Goal: Use online tool/utility: Use online tool/utility

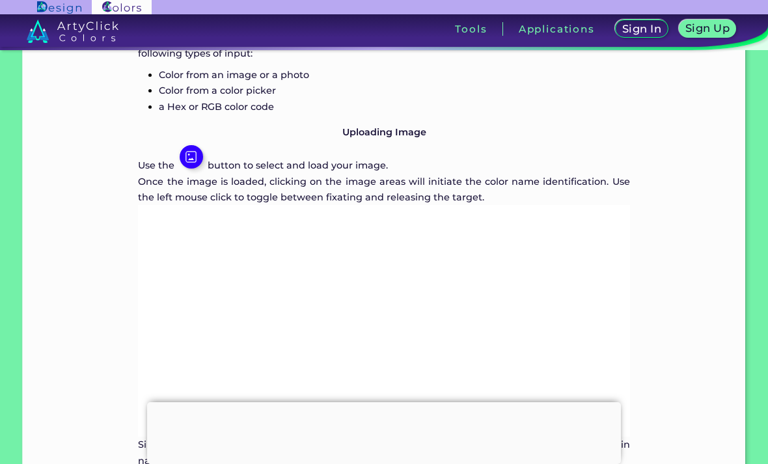
scroll to position [837, 0]
click at [197, 168] on img at bounding box center [191, 156] width 23 height 23
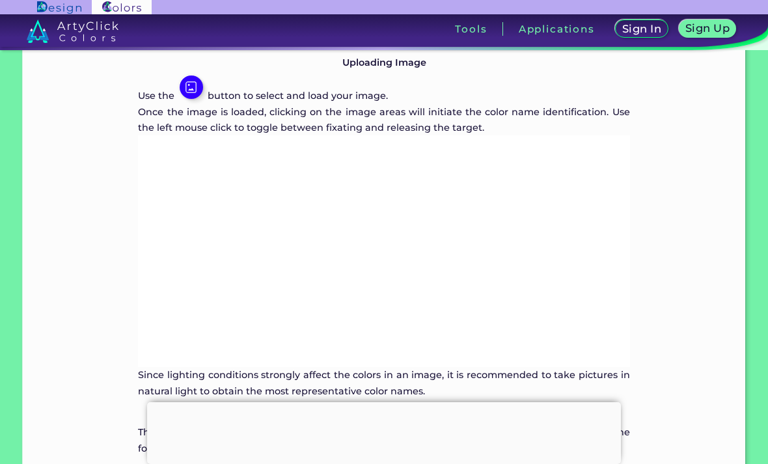
scroll to position [915, 0]
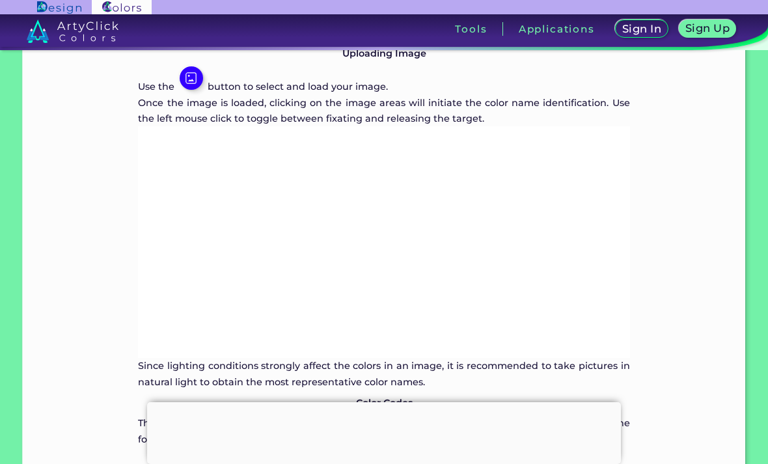
click at [194, 90] on img at bounding box center [191, 77] width 23 height 23
click at [191, 90] on img at bounding box center [191, 77] width 23 height 23
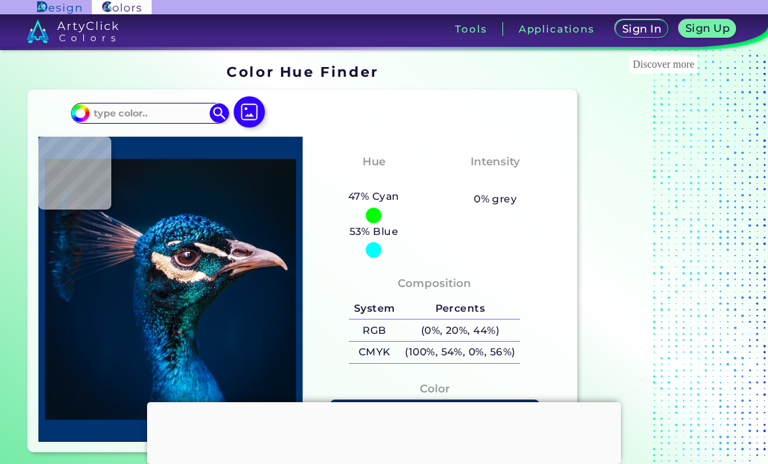
scroll to position [0, 0]
click at [254, 117] on img at bounding box center [249, 111] width 31 height 31
click at [0, 0] on input "file" at bounding box center [0, 0] width 0 height 0
click at [258, 111] on img at bounding box center [249, 111] width 31 height 31
click at [0, 0] on input "file" at bounding box center [0, 0] width 0 height 0
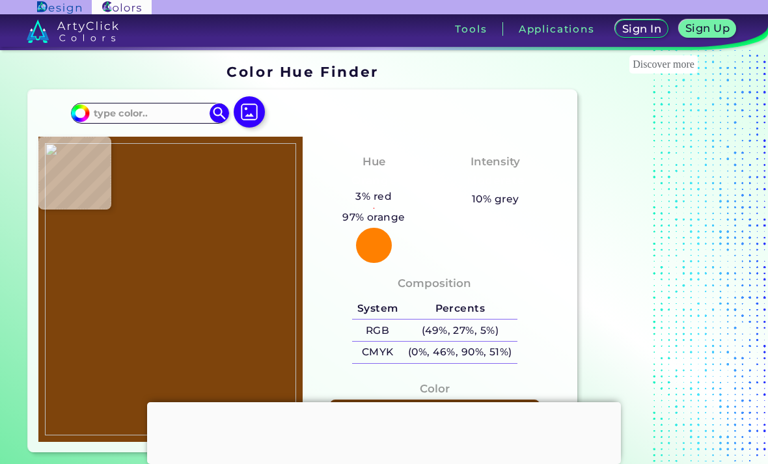
type input "#7e440c"
type input "#7E440C"
type input "#965824"
type input "#af6c29"
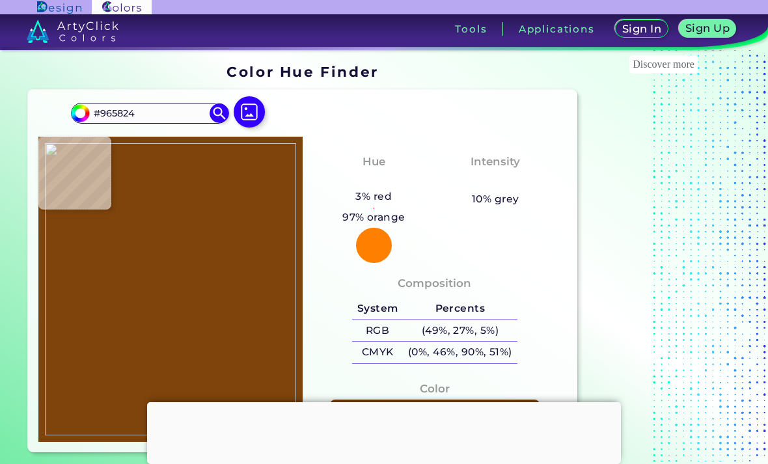
type input "#AF6C29"
type input "#c57b39"
type input "#C57B39"
type input "#eda458"
type input "#EDA458"
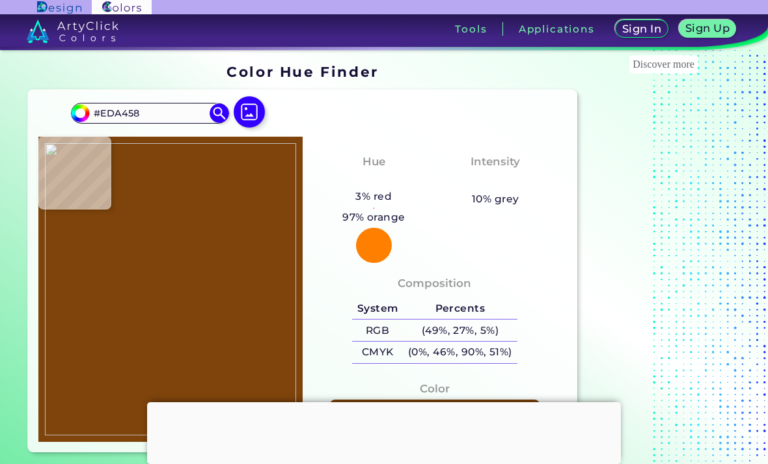
type input "#e5994c"
type input "#E5994C"
type input "#de9043"
type input "#DE9043"
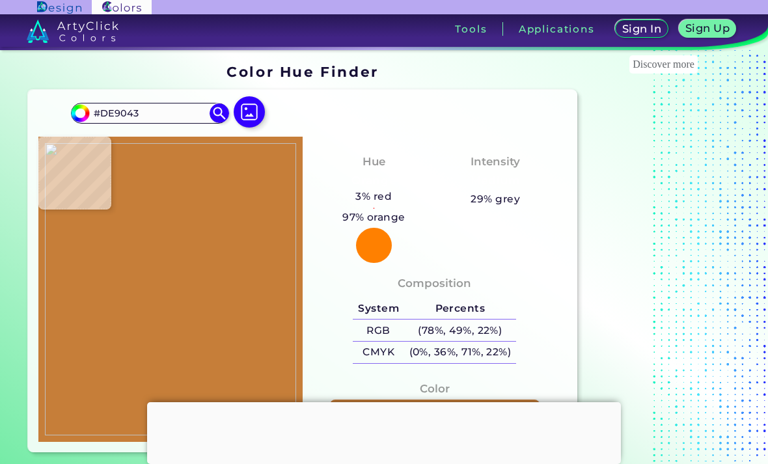
type input "#c67e39"
type input "#C67E39"
type input "#bf7632"
type input "#BF7632"
type input "#bd732e"
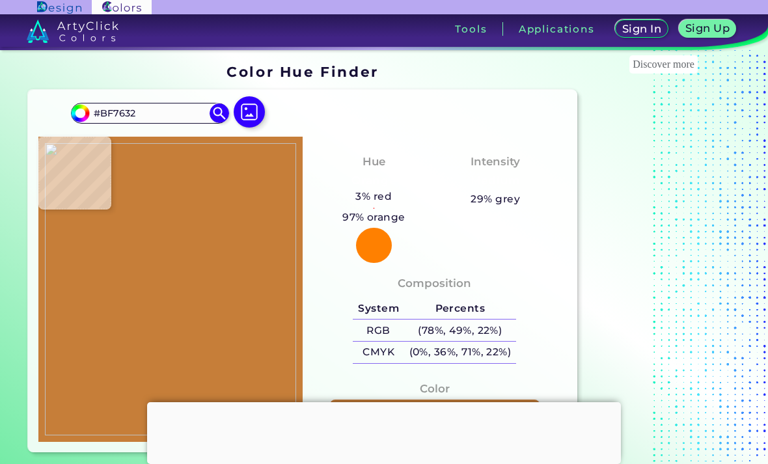
type input "#BD732E"
type input "#bf7632"
type input "#BF7632"
type input "#c27935"
type input "#C27935"
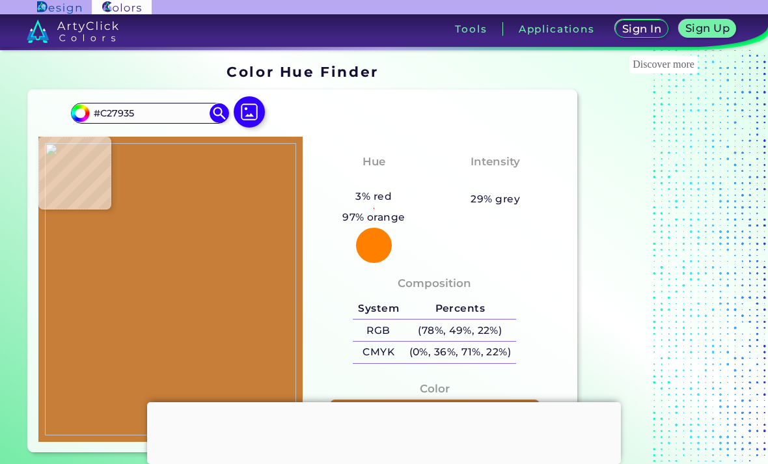
type input "#cb8238"
type input "#CB8238"
type input "#df9542"
type input "#DF9542"
type input "#e69c4a"
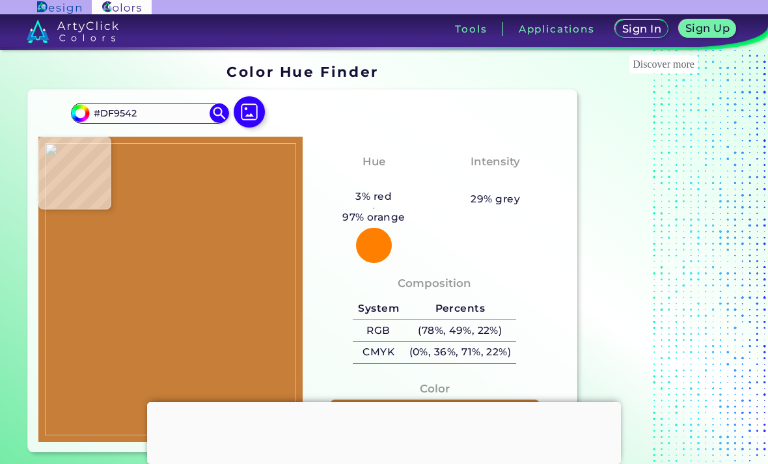
type input "#E69C4A"
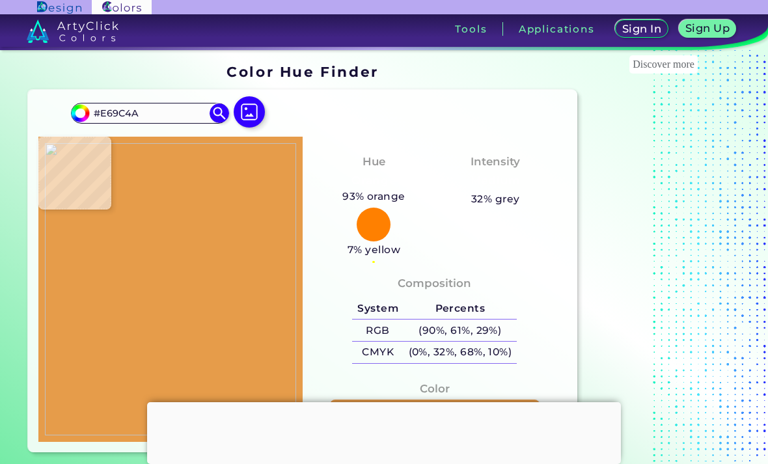
type input "#cb8238"
type input "#CB8238"
type input "#ce843b"
type input "#CE843B"
type input "#bc732e"
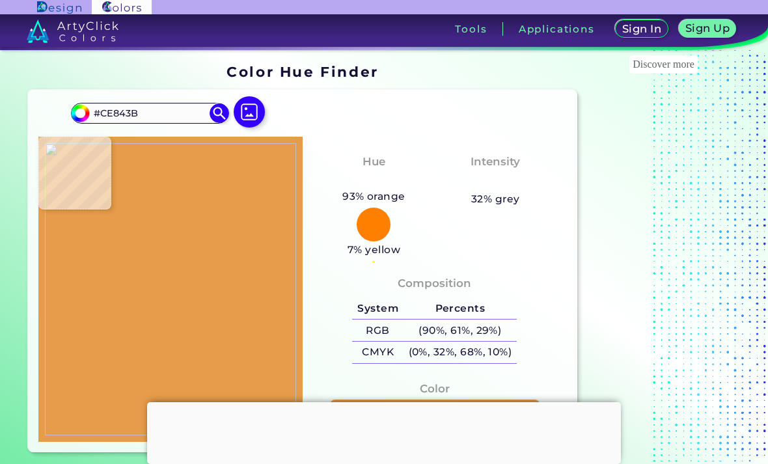
type input "#BC732E"
type input "#bc722d"
type input "#BC722D"
type input "#c47c37"
type input "#C47C37"
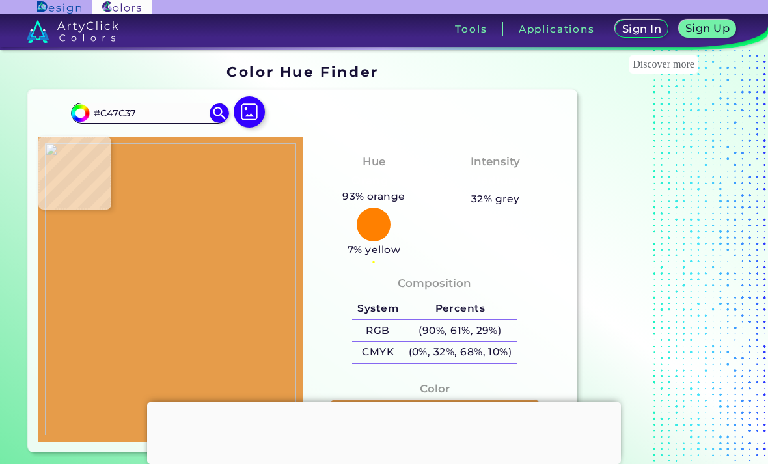
type input "#db9043"
type input "#DB9043"
type input "#eba153"
type input "#EBA153"
type input "#e1984a"
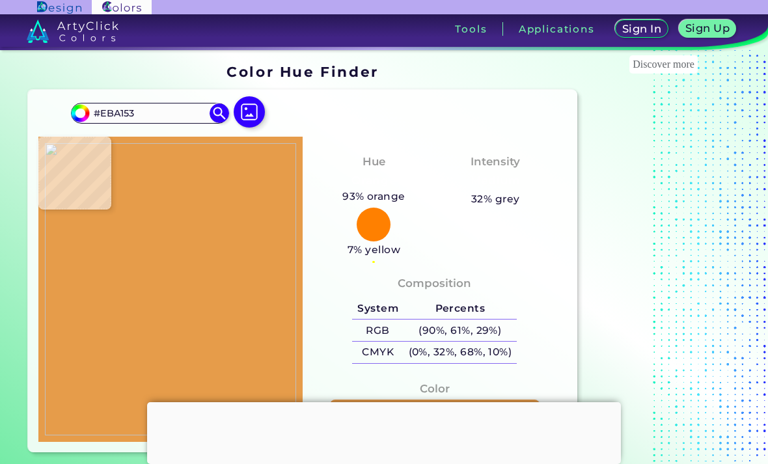
type input "#E1984A"
type input "#c37c36"
type input "#C37C36"
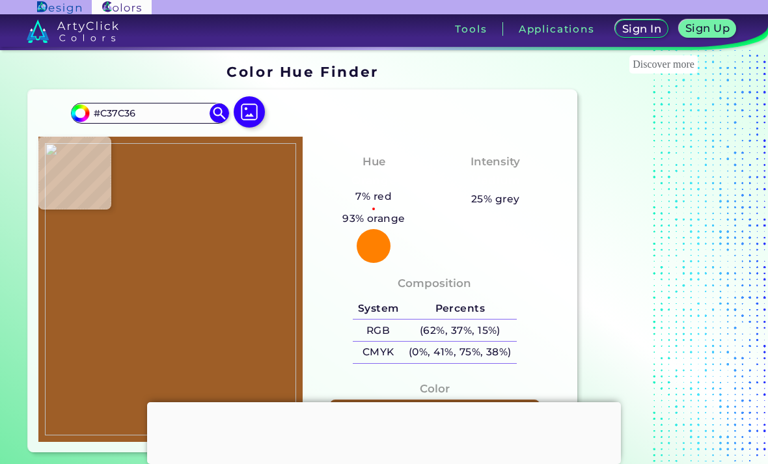
type input "#9e5e27"
type input "#9E5E27"
type input "#925720"
type input "#7c4511"
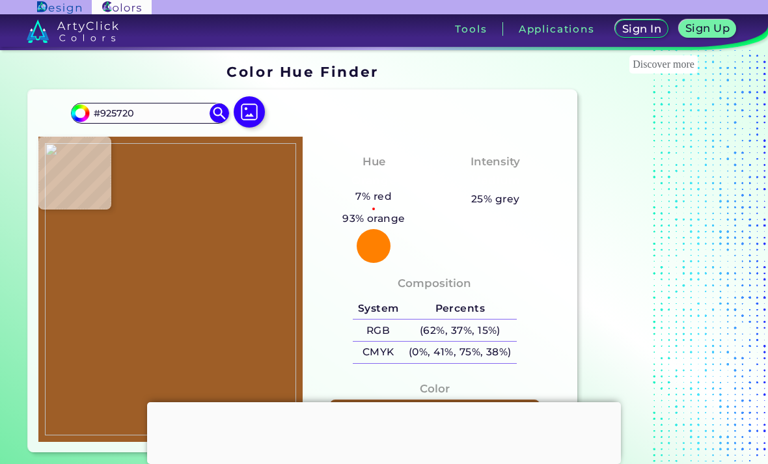
type input "#7C4511"
type input "#753d06"
type input "#753D06"
type input "#753e06"
type input "#753E06"
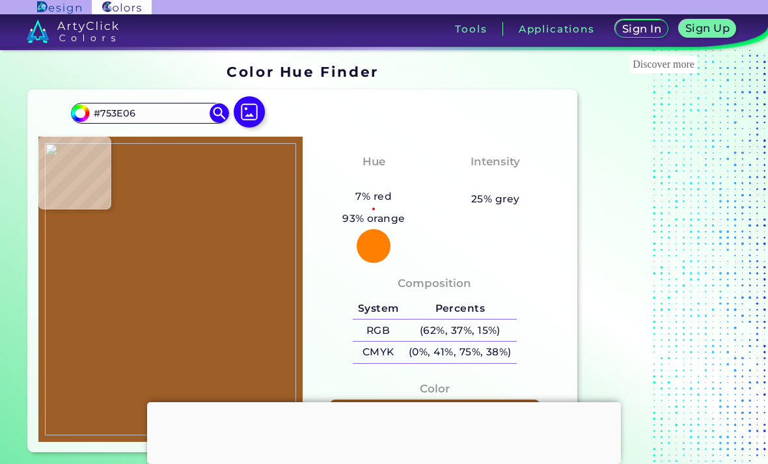
type input "#713a02"
type input "#713A02"
type input "#743d06"
type input "#743D06"
type input "#723b03"
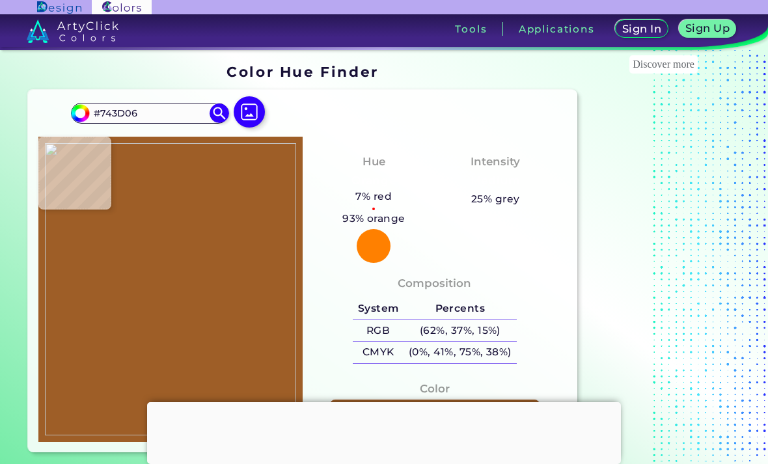
type input "#723B03"
type input "#743d06"
type input "#743D06"
type input "#763f08"
type input "#763F08"
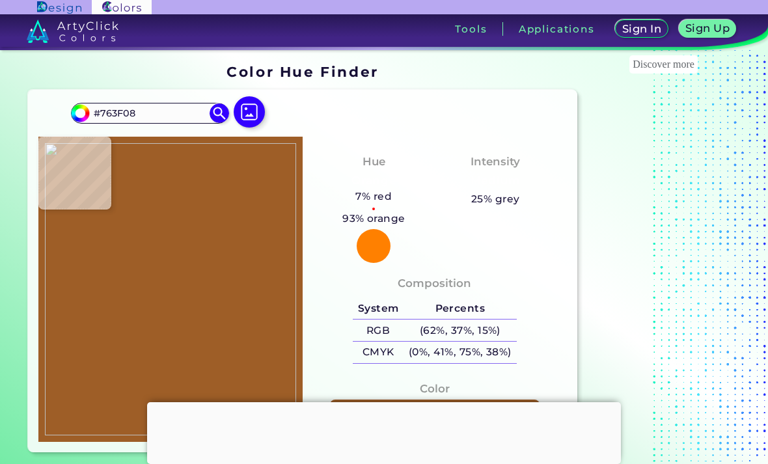
type input "#743d06"
type input "#743D06"
type input "#723b03"
type input "#723B03"
type input "#763f09"
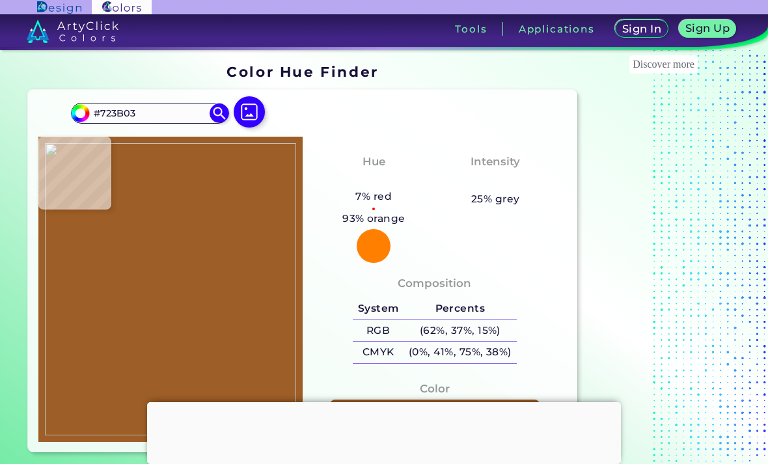
type input "#763F09"
type input "#78410c"
type input "#78410C"
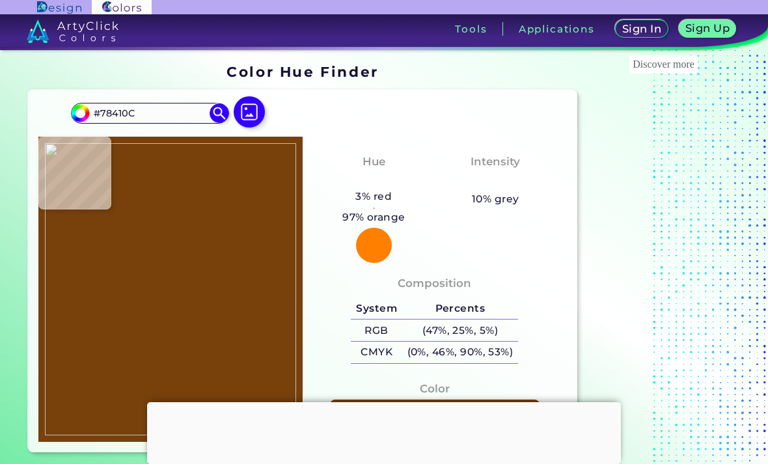
type input "#763f08"
type input "#763F08"
type input "#763f09"
type input "#763F09"
type input "#753e06"
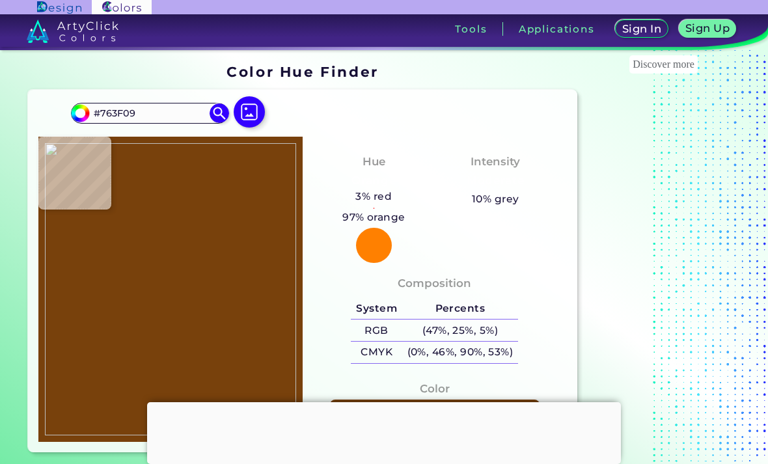
type input "#753E06"
type input "#7a430e"
type input "#7A430E"
type input "#78400b"
type input "#78400B"
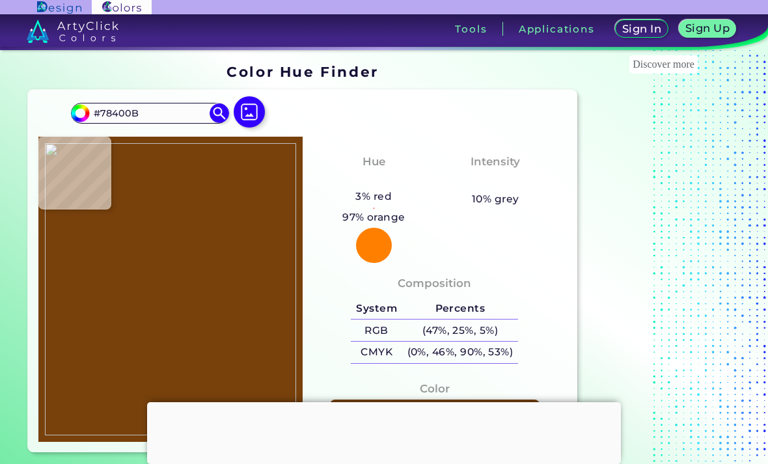
type input "#7b440f"
type input "#7B440F"
type input "#77400a"
type input "#77400A"
type input "#7b4410"
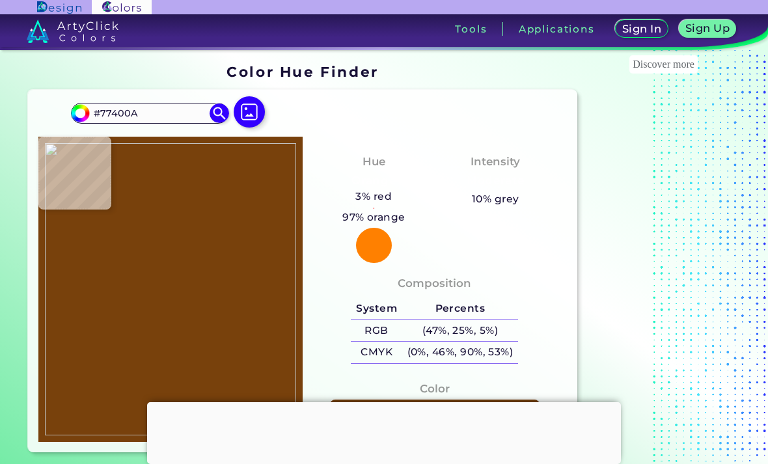
type input "#7B4410"
type input "#78410c"
type input "#78410C"
type input "#77400a"
type input "#77400A"
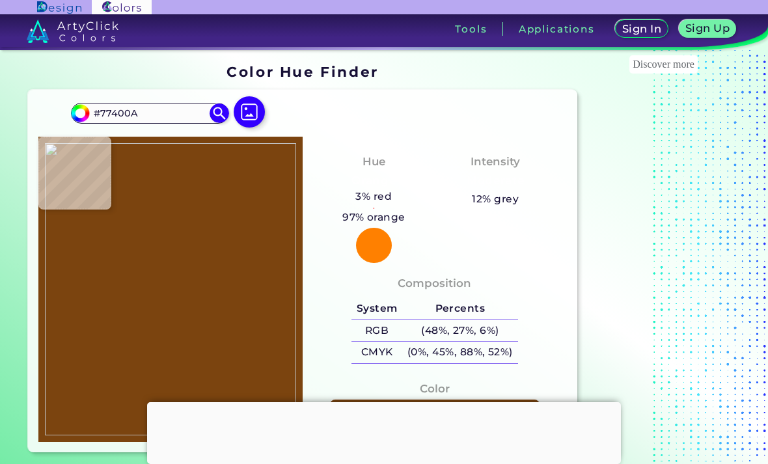
type input "#7b440f"
type input "#7B440F"
type input "#7a430e"
type input "#7A430E"
type input "#7b450b"
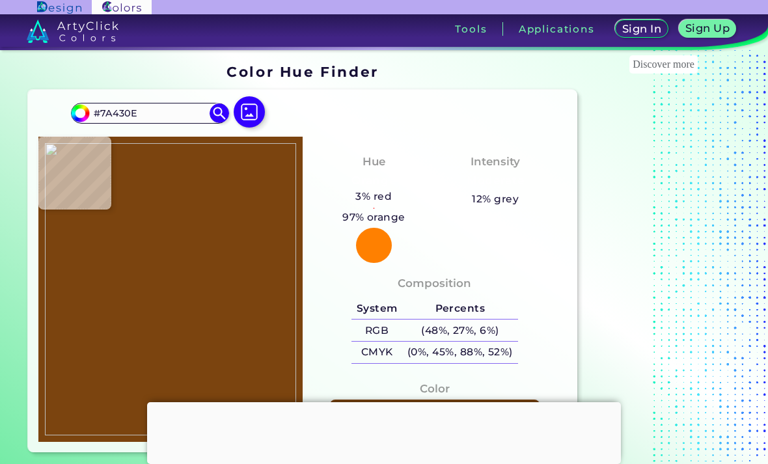
type input "#7B450B"
type input "#7e450c"
type input "#7E450C"
type input "#824811"
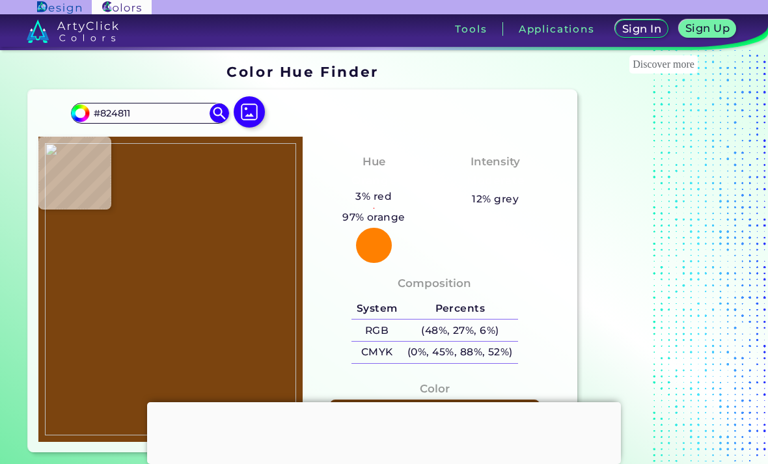
type input "#864c16"
type input "#864C16"
type input "#7f460a"
type input "#7F460A"
type input "#7d430a"
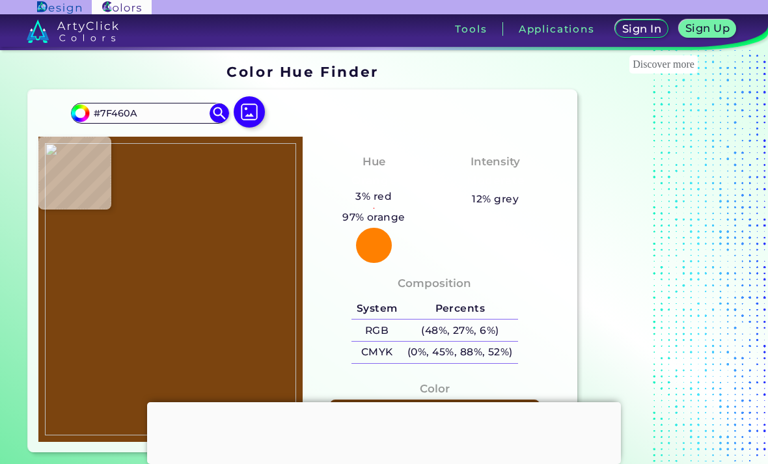
type input "#7D430A"
type input "#80460e"
type input "#80460E"
type input "#81470f"
type input "#81470F"
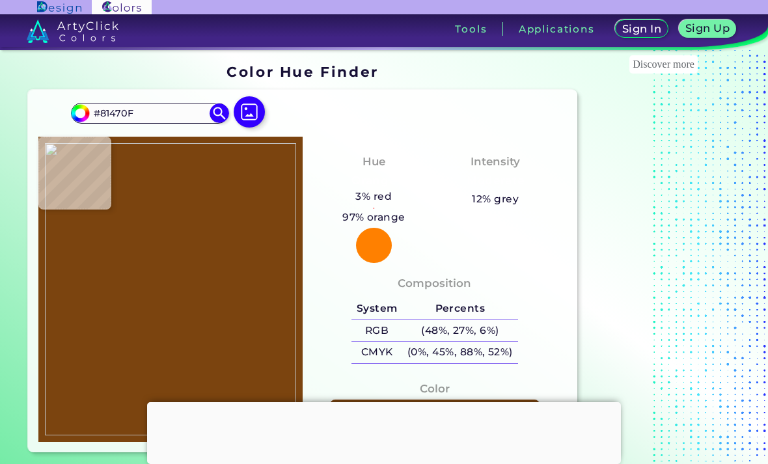
type input "#80460f"
type input "#80460F"
type input "#7f450d"
type input "#7F450D"
type input "#804710"
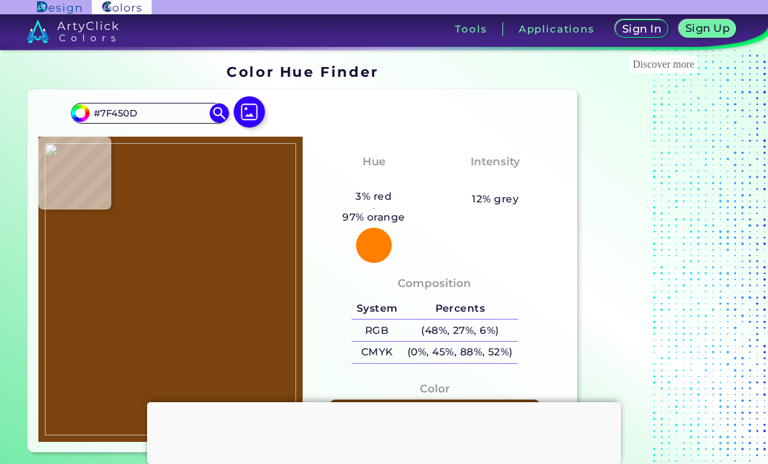
type input "#804710"
type input "#7d430a"
type input "#7D430A"
type input "#7e440c"
type input "#7E440C"
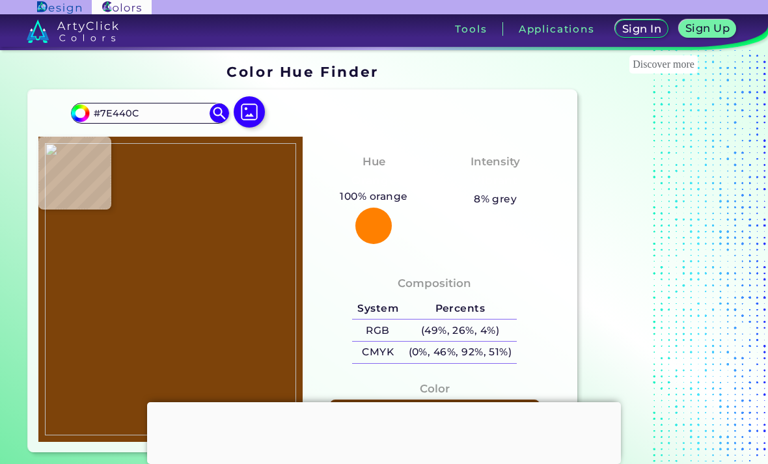
type input "#7f460e"
type input "#7F460E"
type input "#814811"
type input "#7e440c"
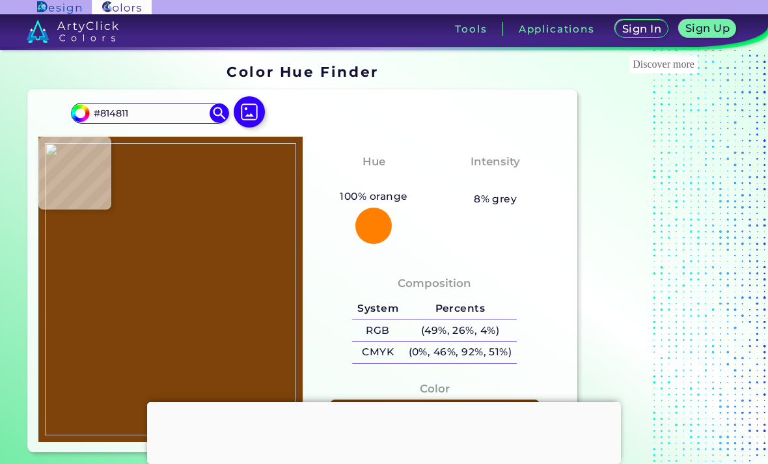
type input "#7E440C"
type input "#814710"
type input "#7e4407"
type input "#7E4407"
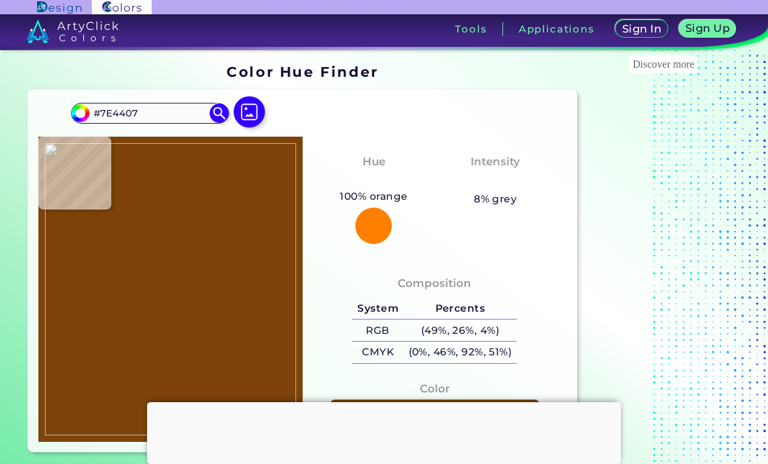
type input "#82480d"
type input "#82480D"
type input "#82490e"
type input "#82490E"
type input "#82480d"
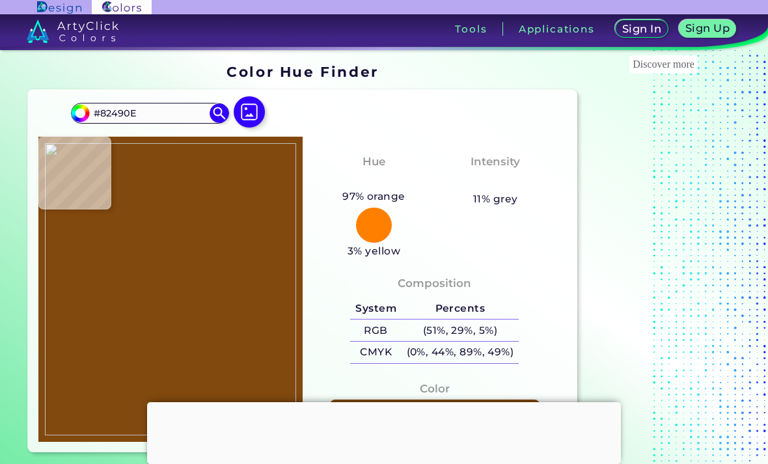
type input "#82480D"
type input "#7f460e"
type input "#7F460E"
type input "#804710"
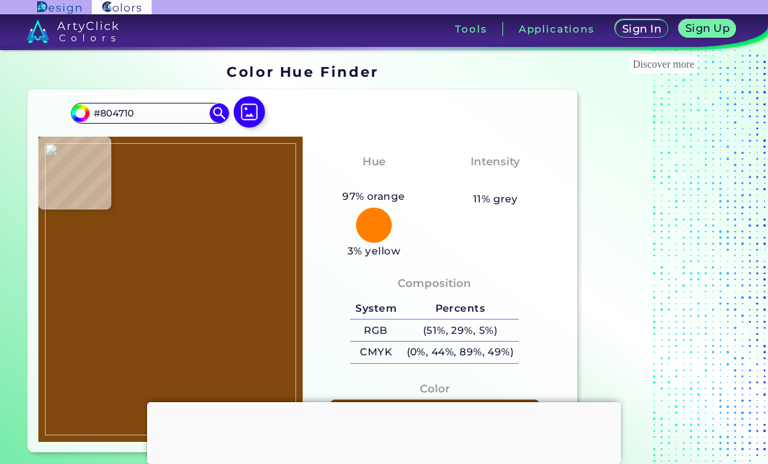
type input "#7d430a"
type input "#7D430A"
type input "#824811"
type input "#80470f"
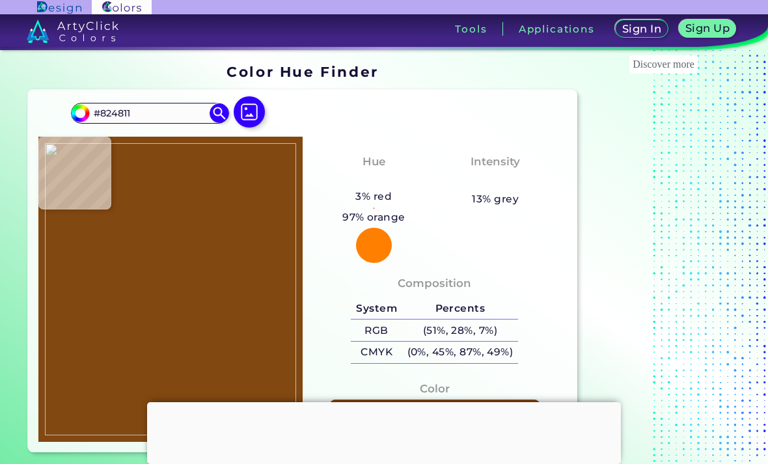
type input "#80470F"
type input "#8b4c11"
type input "#8B4C11"
type input "#8c4e16"
type input "#8C4E16"
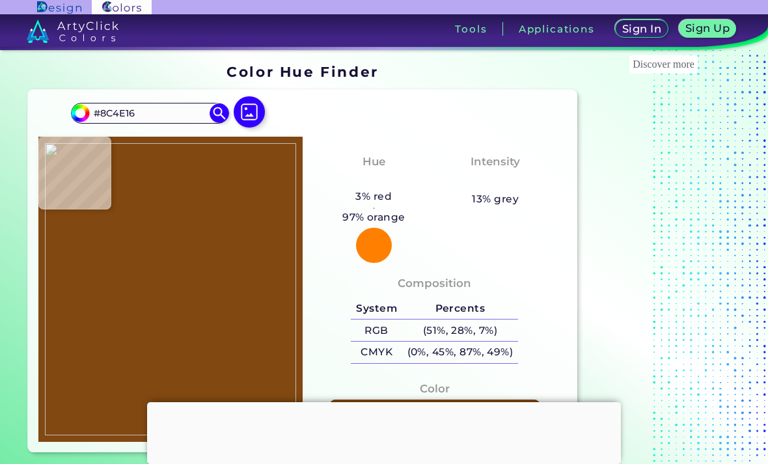
type input "#8b4e0e"
type input "#8B4E0E"
type input "#874d10"
type input "#874D10"
type input "#8e4e0f"
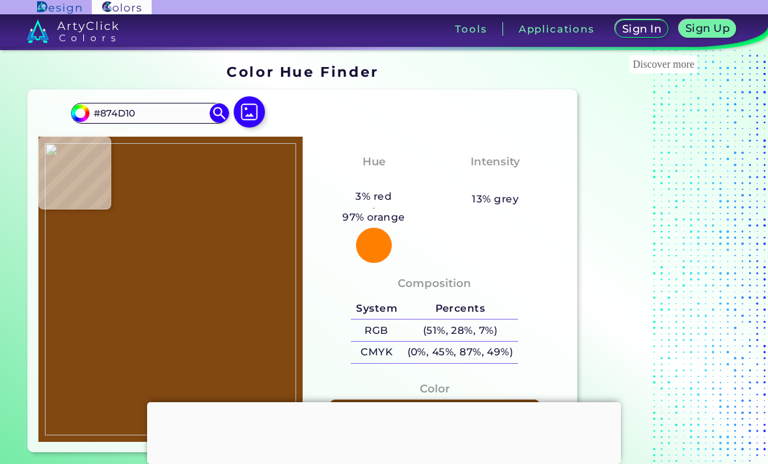
type input "#8E4E0F"
type input "#8e4e10"
type input "#8E4E10"
type input "#8c4d0d"
type input "#8C4D0D"
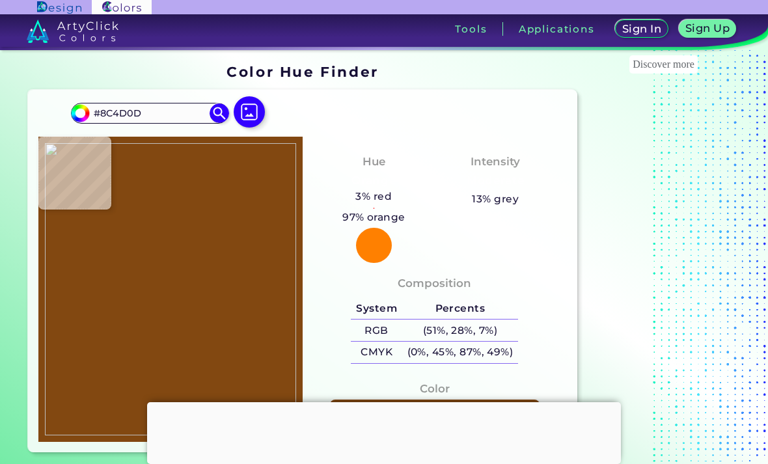
type input "#894a0c"
type input "#894A0C"
type input "#884a0d"
type input "#884A0D"
type input "#8e4c10"
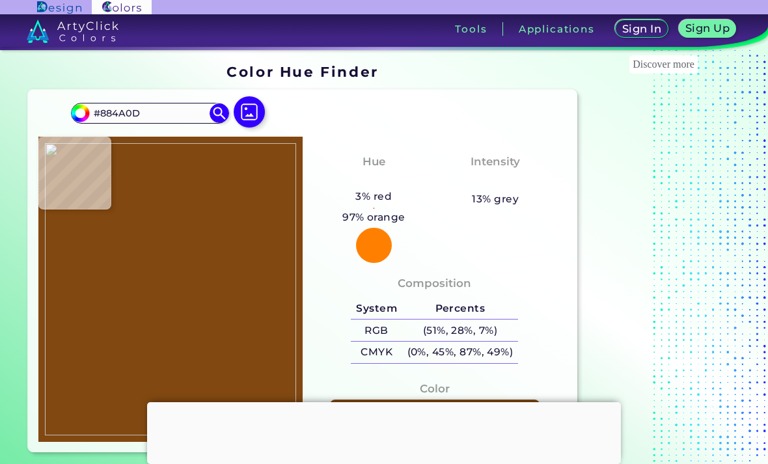
type input "#8E4C10"
type input "#8b4c10"
type input "#8B4C10"
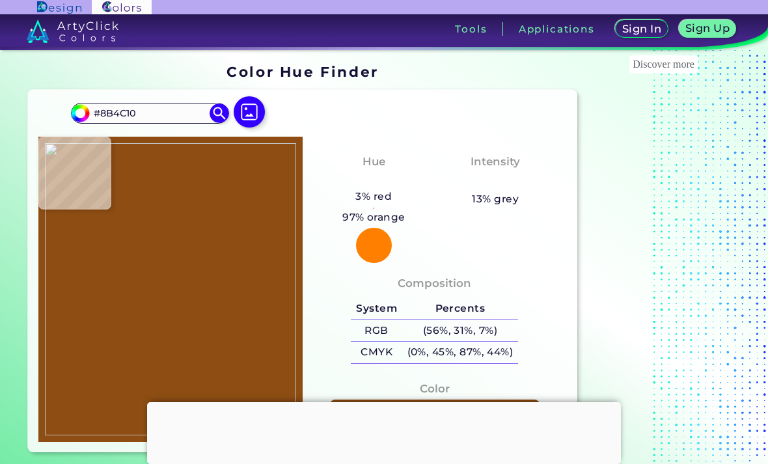
type input "#8e4e13"
type input "#8E4E13"
type input "#8c4d11"
type input "#8C4D11"
type input "#925216"
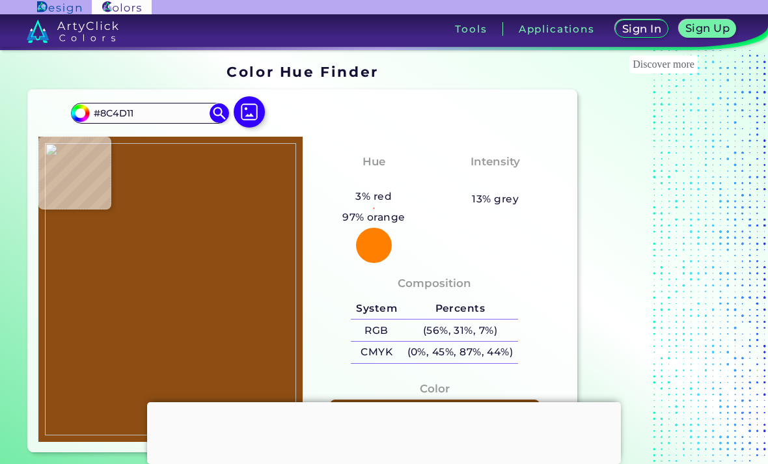
type input "#925216"
type input "#915117"
type input "#8f4f11"
type input "#8F4F11"
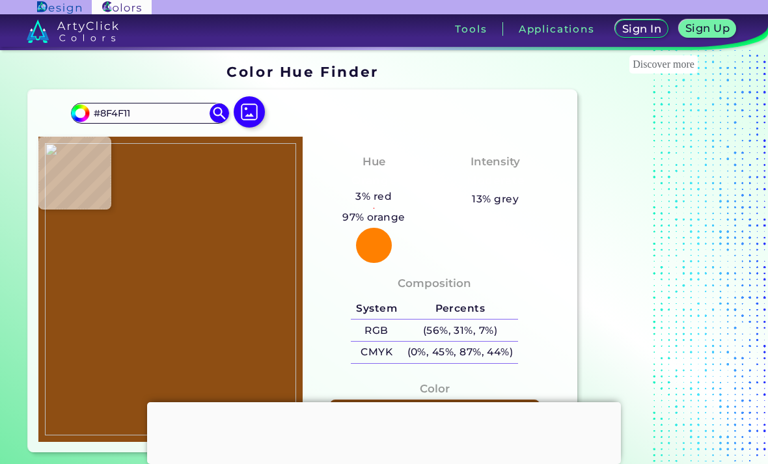
type input "#8c4c0d"
type input "#8C4C0D"
type input "#93531a"
type input "#93531A"
type input "#925218"
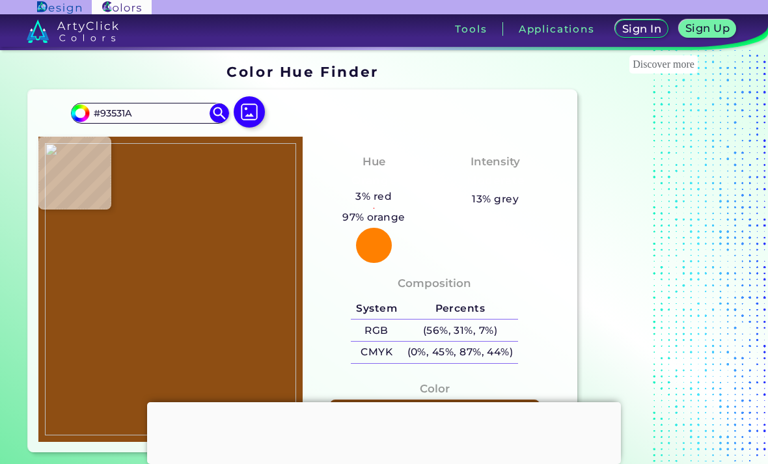
type input "#925218"
type input "#985717"
type input "#975515"
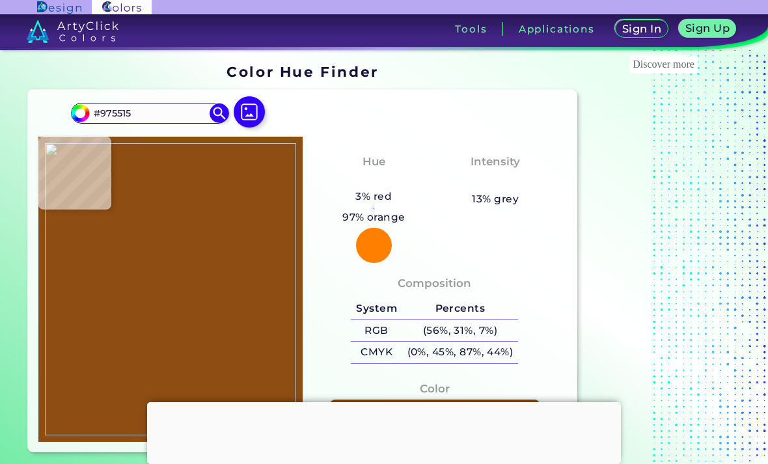
type input "#98571a"
type input "#98571A"
type input "#965417"
type input "#935115"
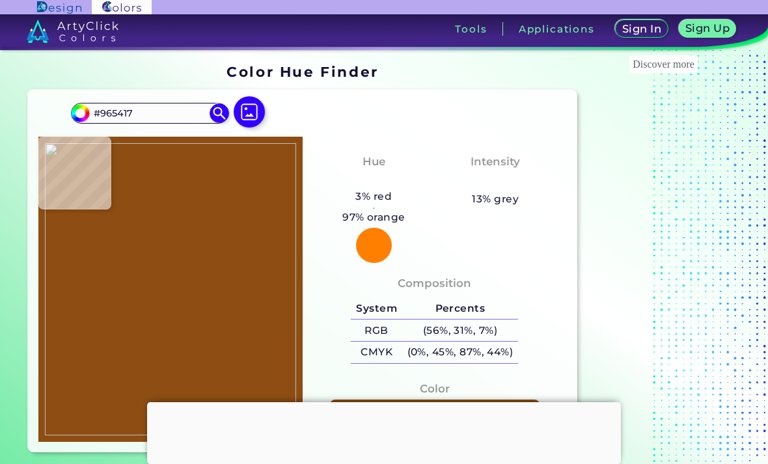
type input "#935115"
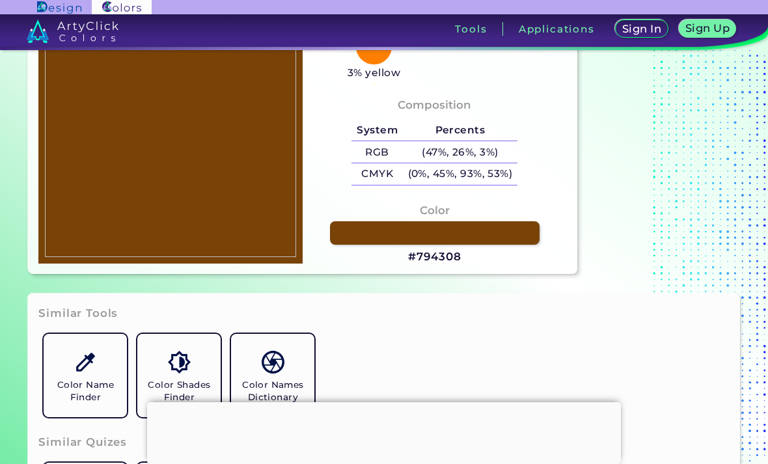
scroll to position [179, 0]
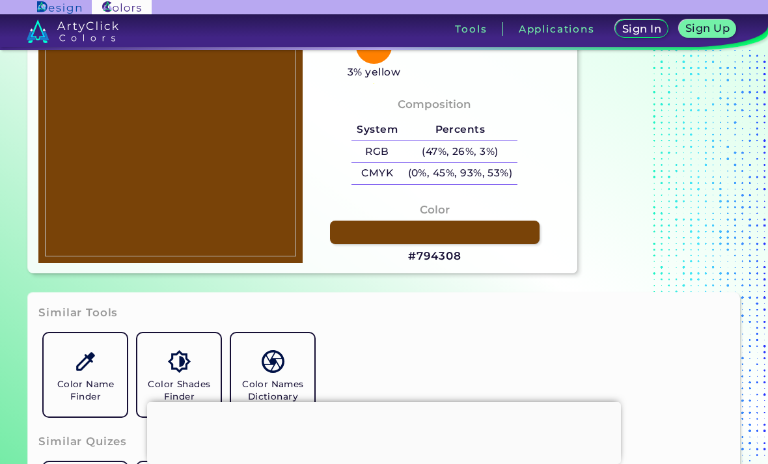
click at [505, 244] on link at bounding box center [435, 232] width 210 height 23
